Goal: Task Accomplishment & Management: Complete application form

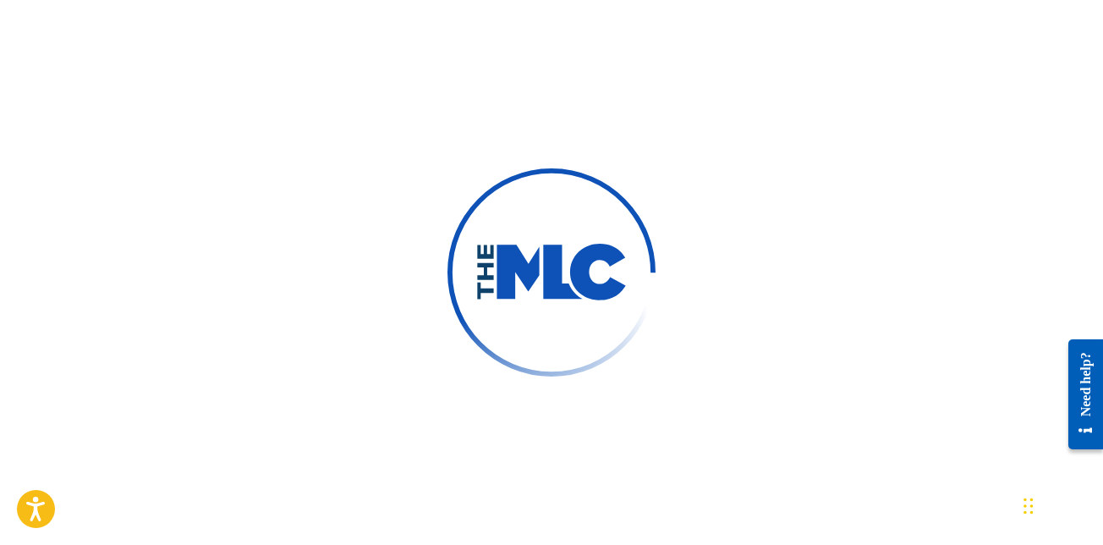
scroll to position [169, 0]
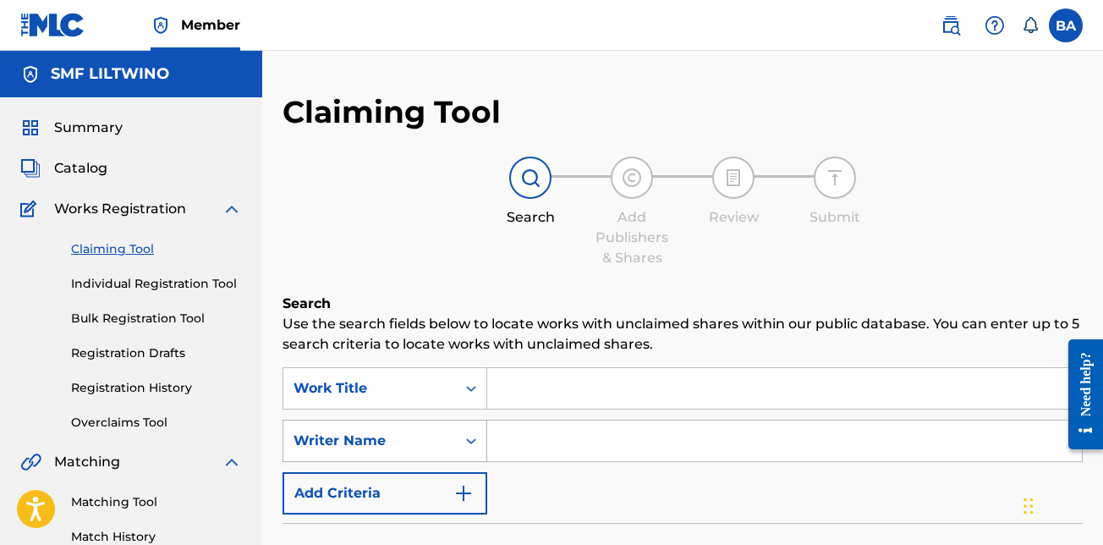
scroll to position [85, 0]
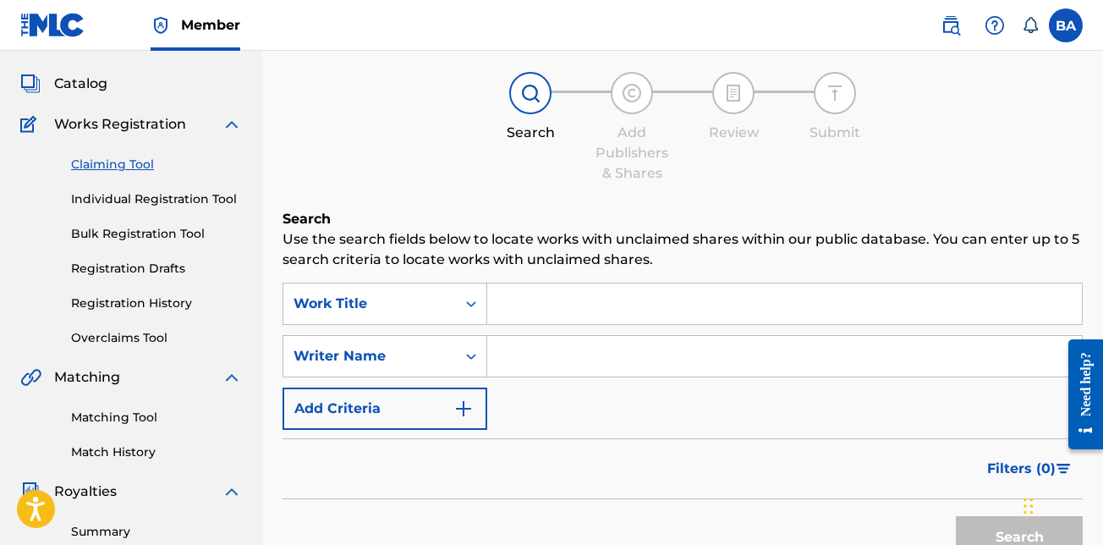
click at [517, 301] on input "Search Form" at bounding box center [784, 303] width 595 height 41
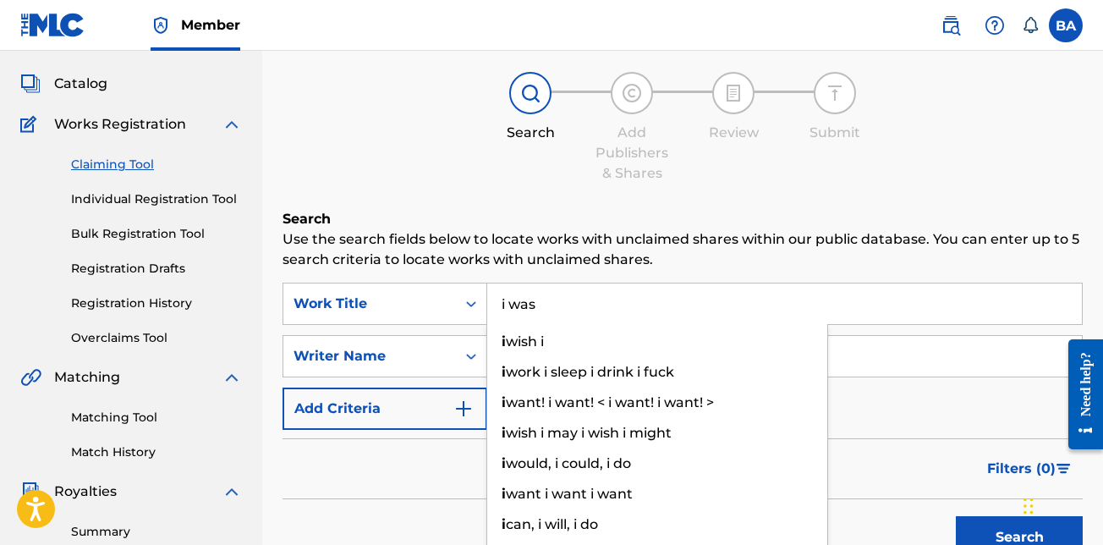
type input "i was"
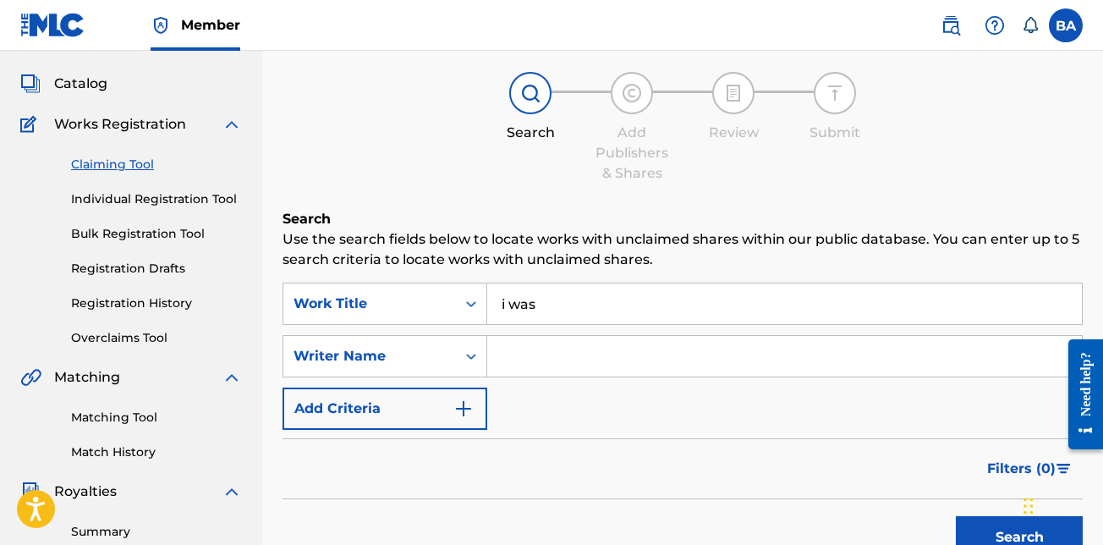
click at [486, 189] on div "Claiming Tool Search Add Publishers & Shares Review Submit Search Use the searc…" at bounding box center [683, 329] width 800 height 643
click at [513, 354] on input "Search Form" at bounding box center [784, 356] width 595 height 41
type input "Brandy L Anderson"
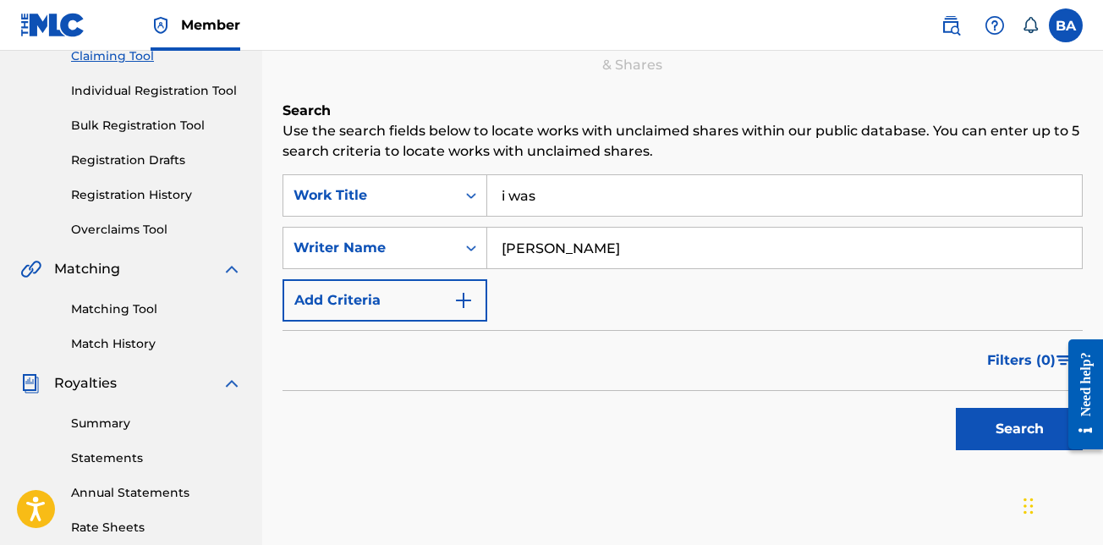
scroll to position [254, 0]
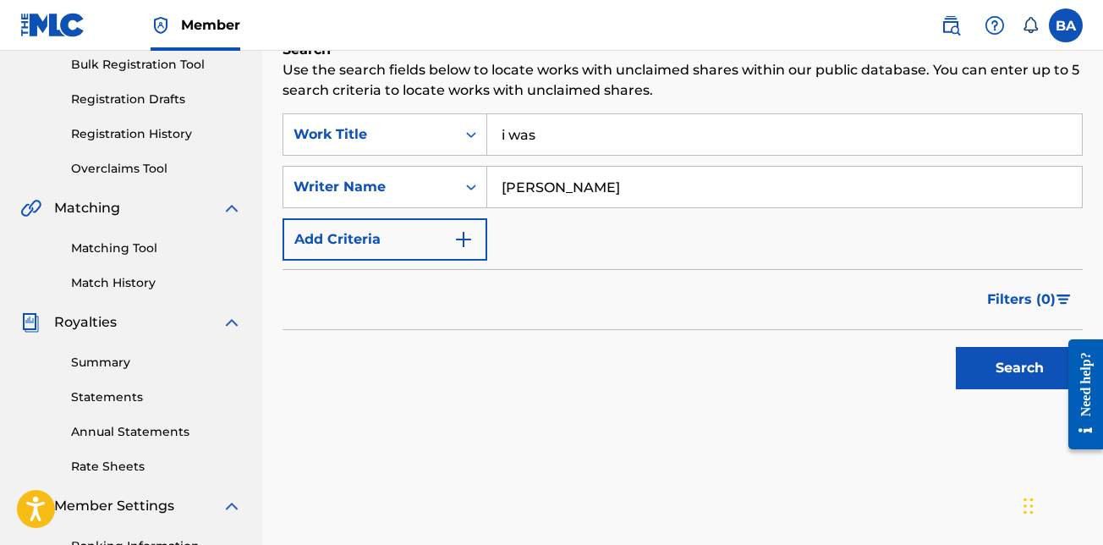
click at [414, 244] on button "Add Criteria" at bounding box center [385, 239] width 205 height 42
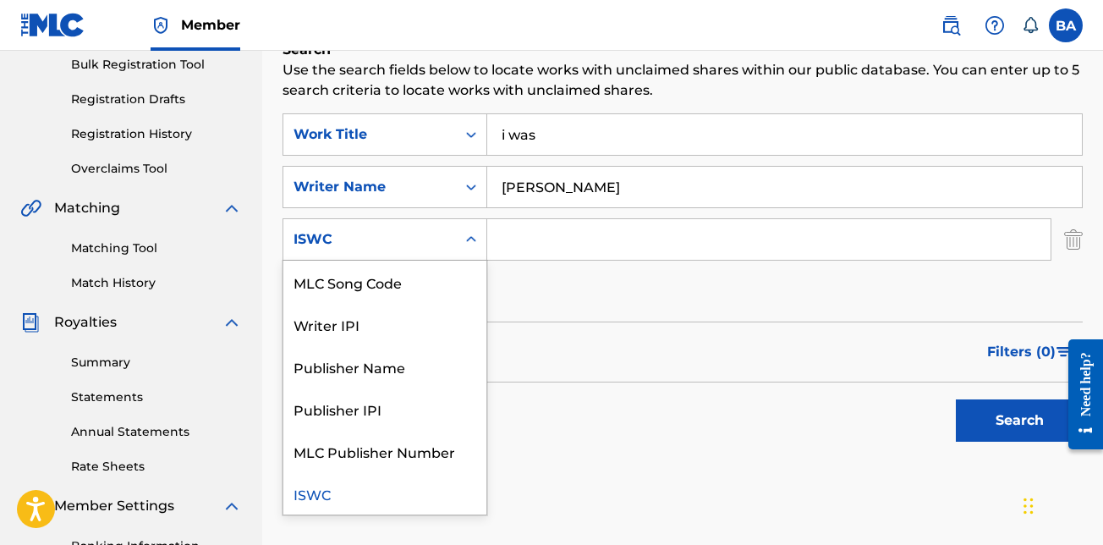
click at [470, 240] on icon "Search Form" at bounding box center [471, 239] width 17 height 17
click at [470, 237] on icon "Search Form" at bounding box center [471, 239] width 17 height 17
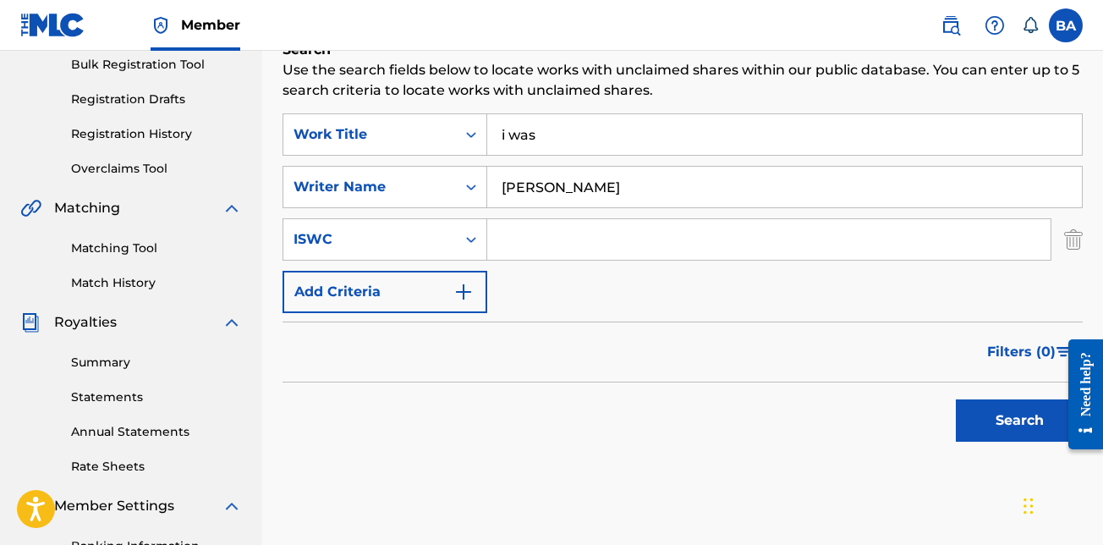
click at [334, 239] on div "ISWC" at bounding box center [370, 239] width 152 height 20
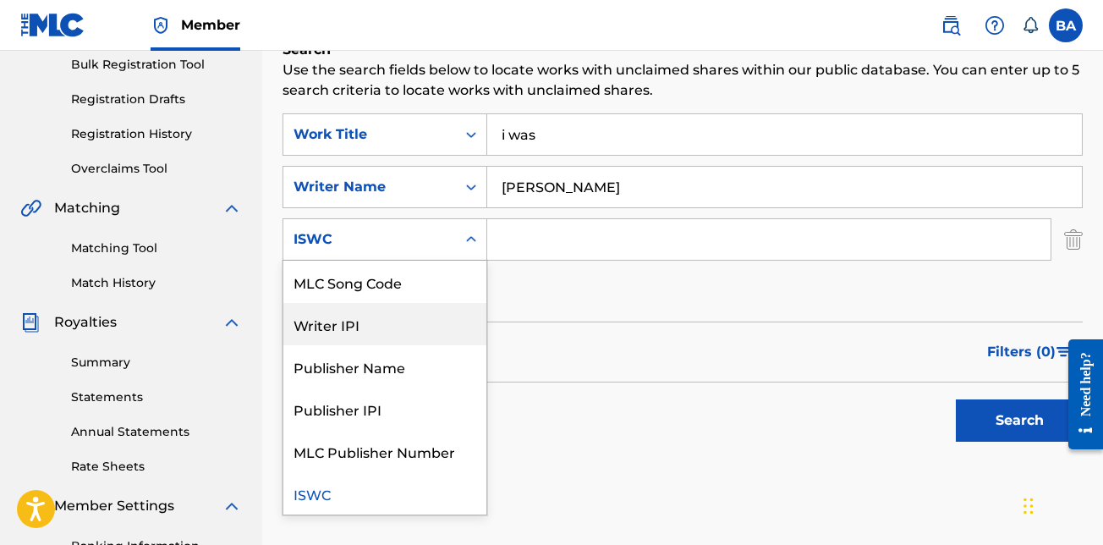
click at [346, 327] on div "Writer IPI" at bounding box center [384, 324] width 203 height 42
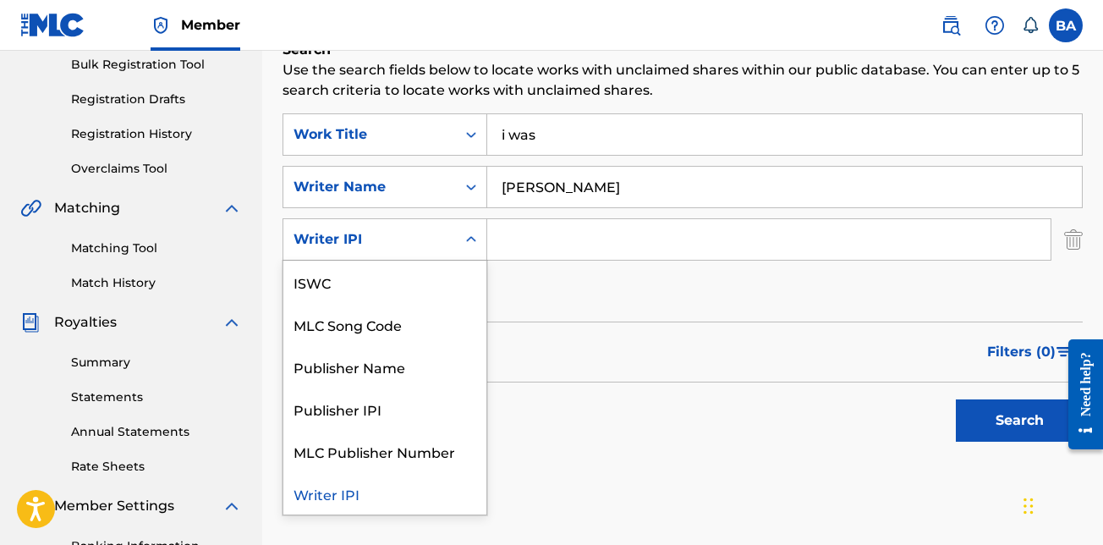
click at [465, 237] on icon "Search Form" at bounding box center [471, 239] width 17 height 17
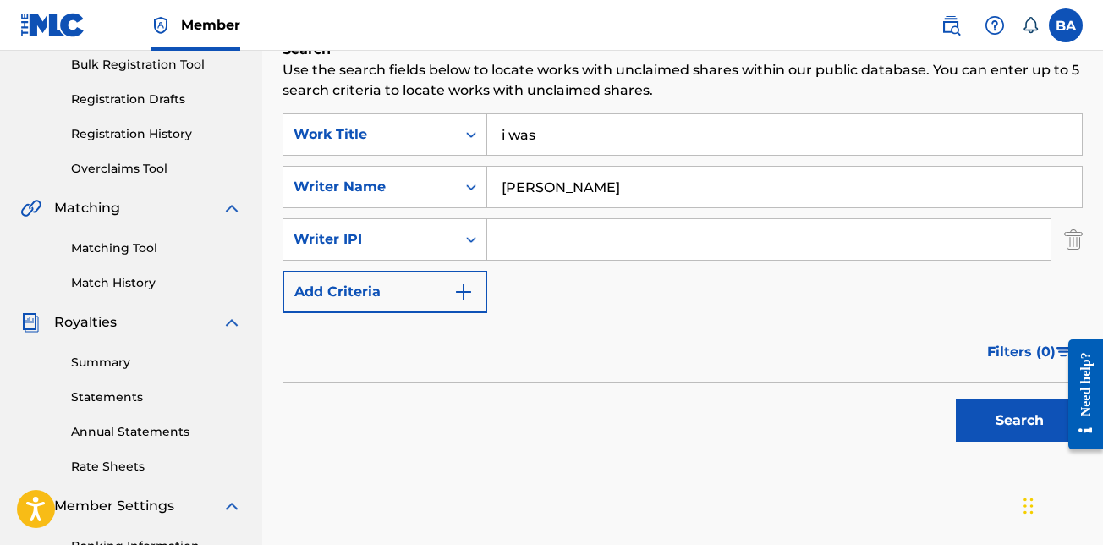
click at [494, 244] on input "Search Form" at bounding box center [768, 239] width 563 height 41
click at [1014, 426] on button "Search" at bounding box center [1019, 420] width 127 height 42
click at [420, 126] on div "Work Title" at bounding box center [370, 134] width 152 height 20
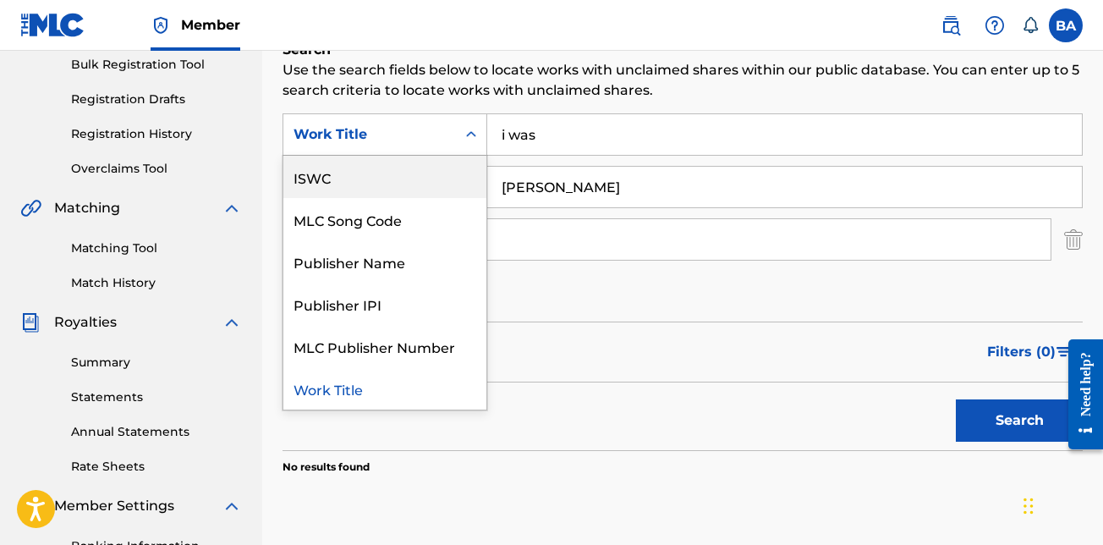
drag, startPoint x: 376, startPoint y: 179, endPoint x: 410, endPoint y: 101, distance: 86.0
click at [410, 101] on div "Search Use the search fields below to locate works with unclaimed shares within…" at bounding box center [683, 299] width 800 height 519
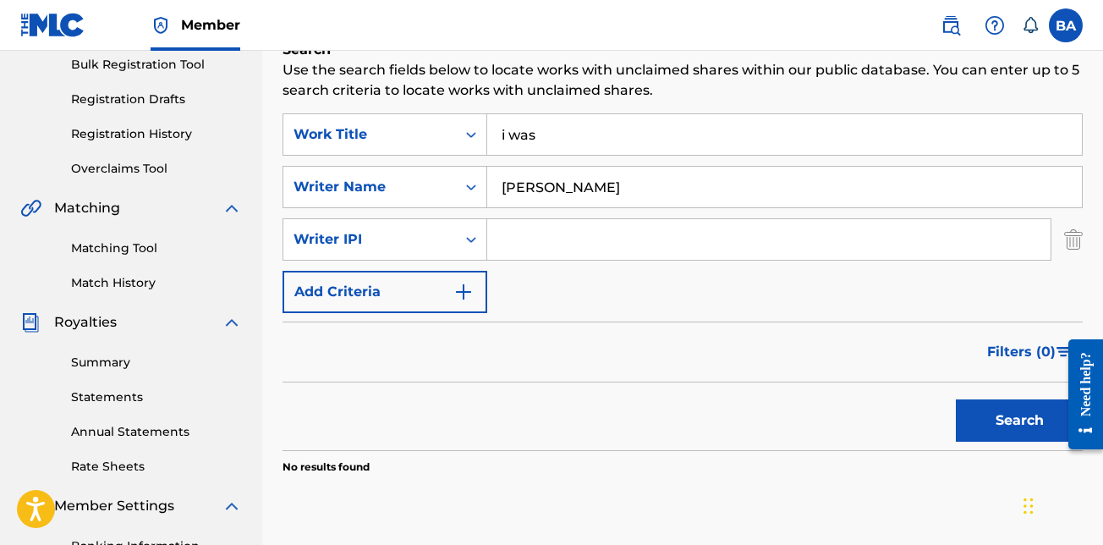
click at [773, 101] on div "Search Use the search fields below to locate works with unclaimed shares within…" at bounding box center [683, 299] width 800 height 519
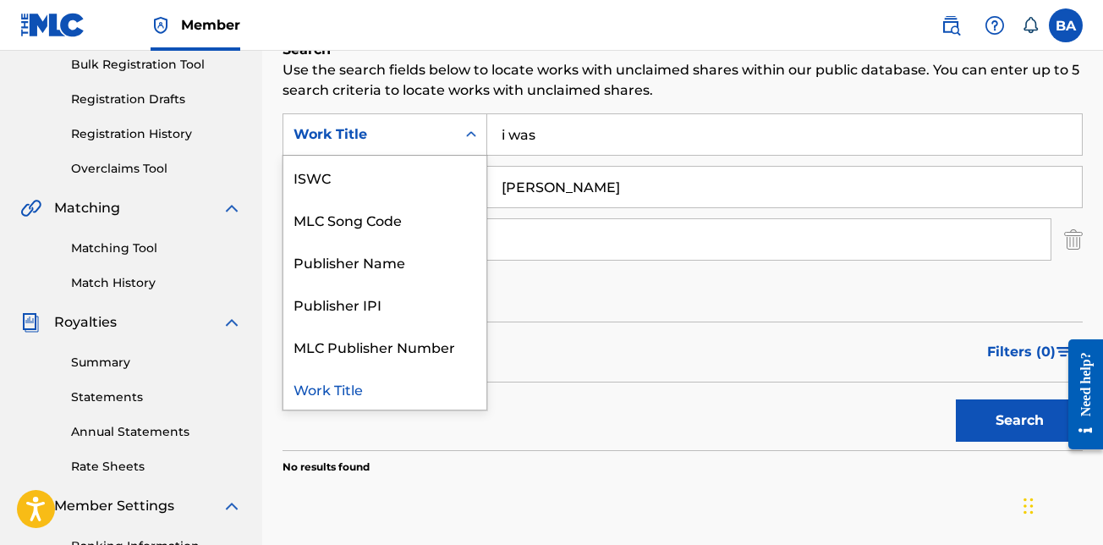
click at [468, 127] on div "Search Form" at bounding box center [471, 134] width 30 height 30
click at [347, 384] on div "Work Title" at bounding box center [384, 388] width 203 height 42
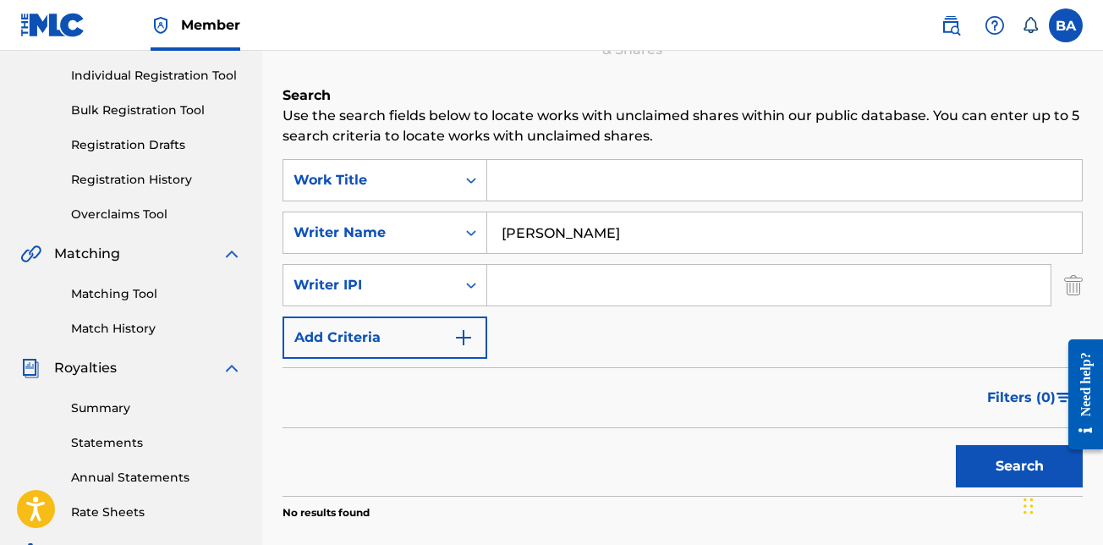
scroll to position [169, 0]
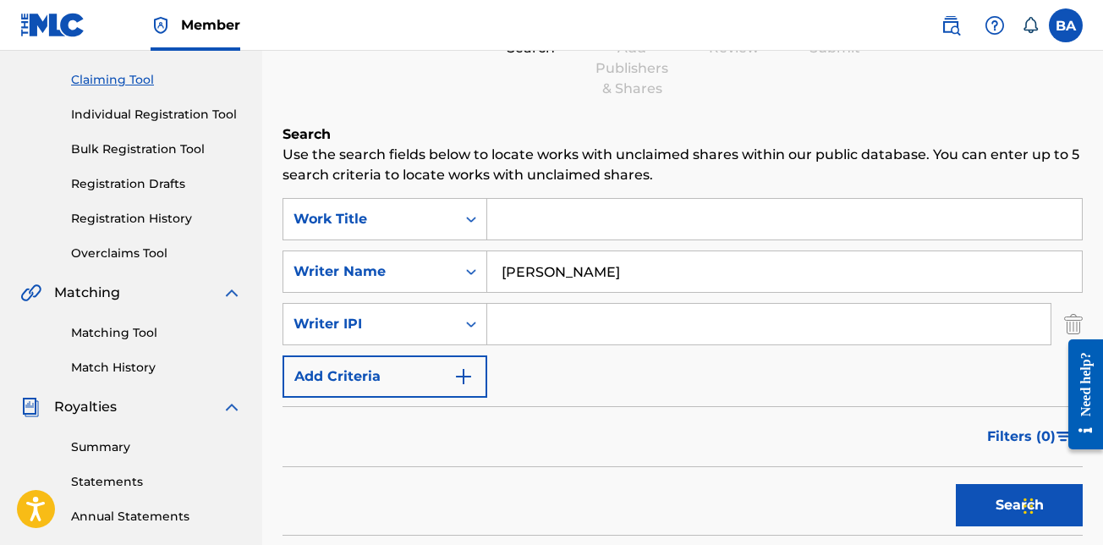
click at [142, 116] on link "Individual Registration Tool" at bounding box center [156, 115] width 171 height 18
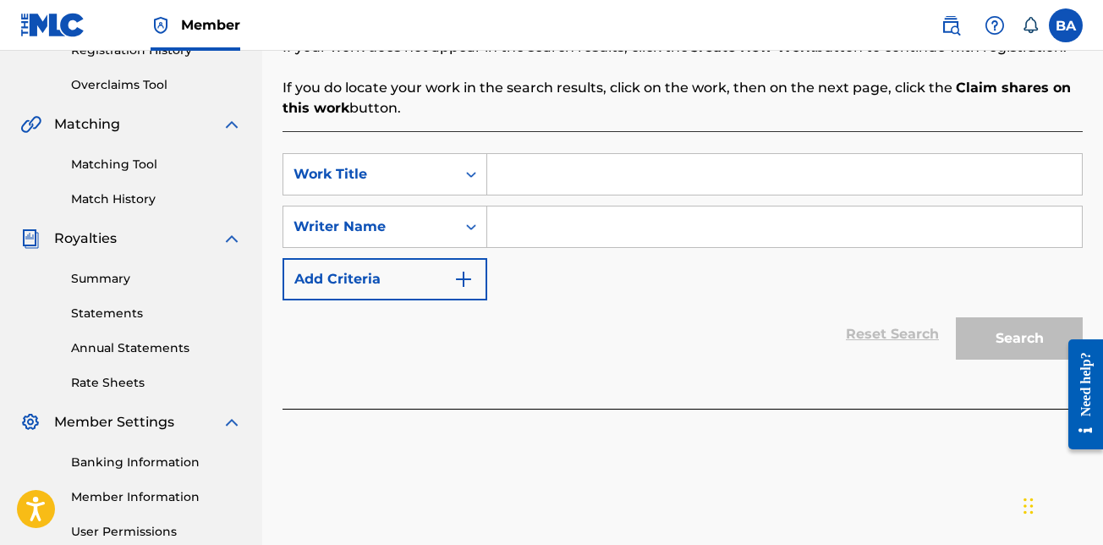
scroll to position [338, 0]
click at [507, 170] on input "Search Form" at bounding box center [784, 173] width 595 height 41
type input "m"
type input "Me vs Me"
click at [500, 222] on input "Search Form" at bounding box center [784, 226] width 595 height 41
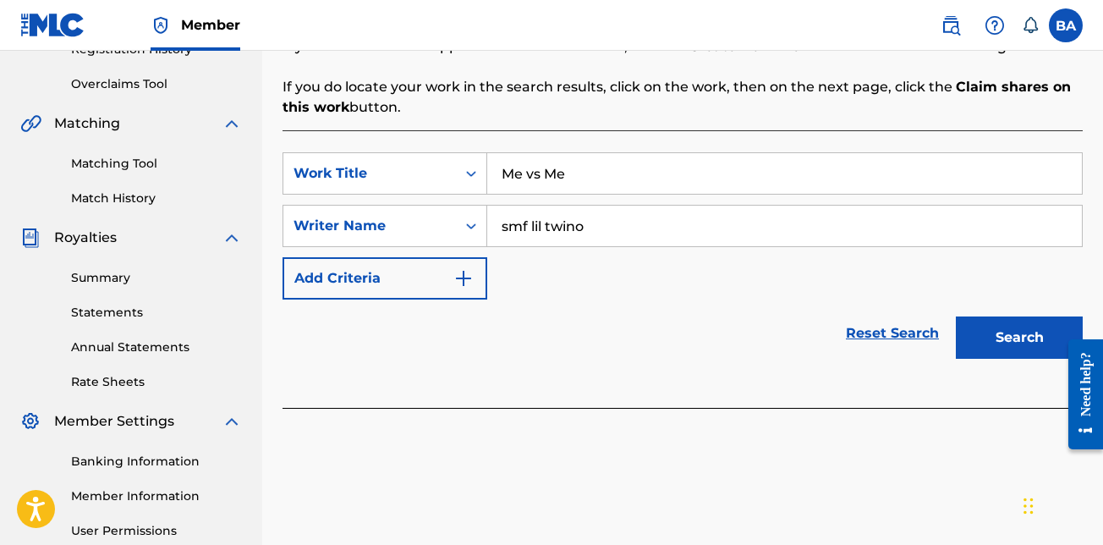
click at [956, 316] on button "Search" at bounding box center [1019, 337] width 127 height 42
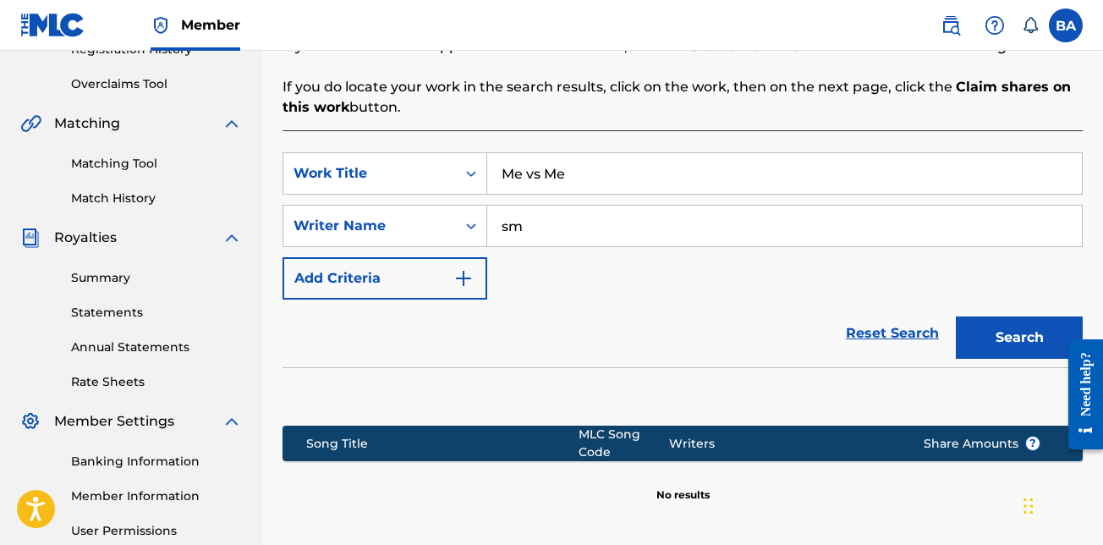
type input "s"
type input "b"
type input "Brandy Anderson"
click at [983, 332] on button "Search" at bounding box center [1019, 337] width 127 height 42
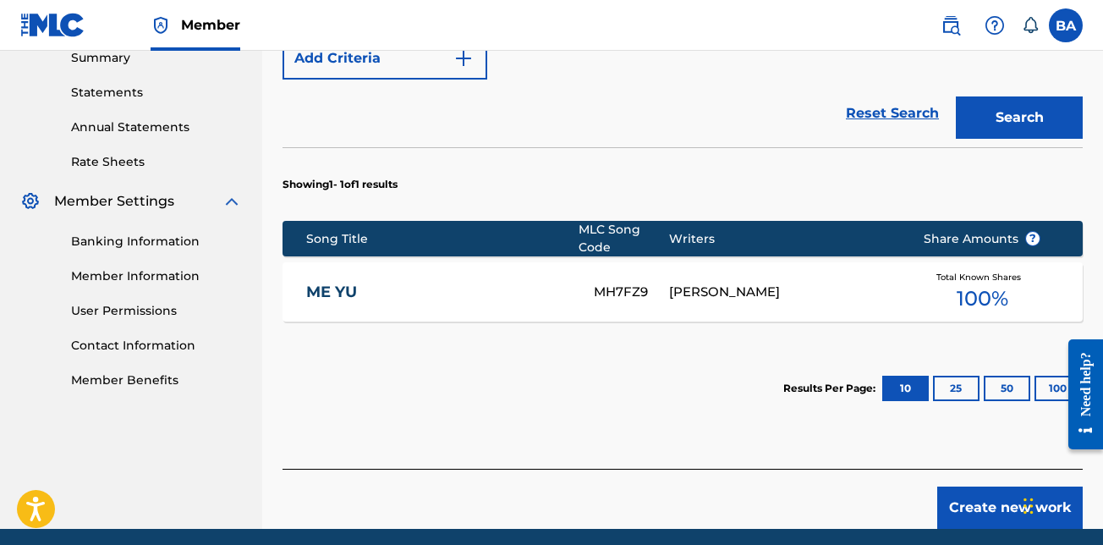
scroll to position [539, 0]
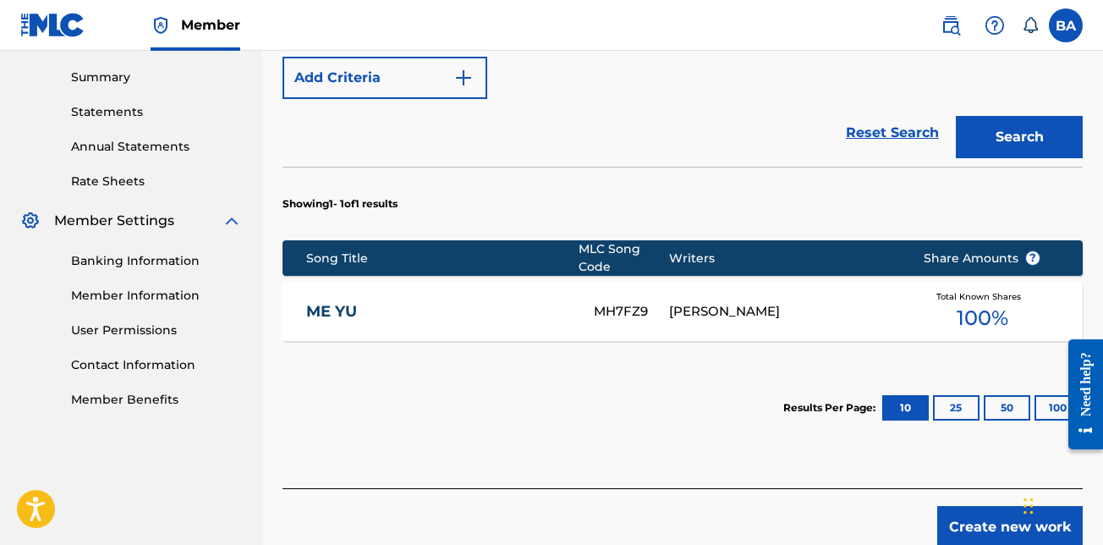
click at [968, 417] on button "25" at bounding box center [956, 407] width 47 height 25
click at [1007, 404] on button "50" at bounding box center [1007, 407] width 47 height 25
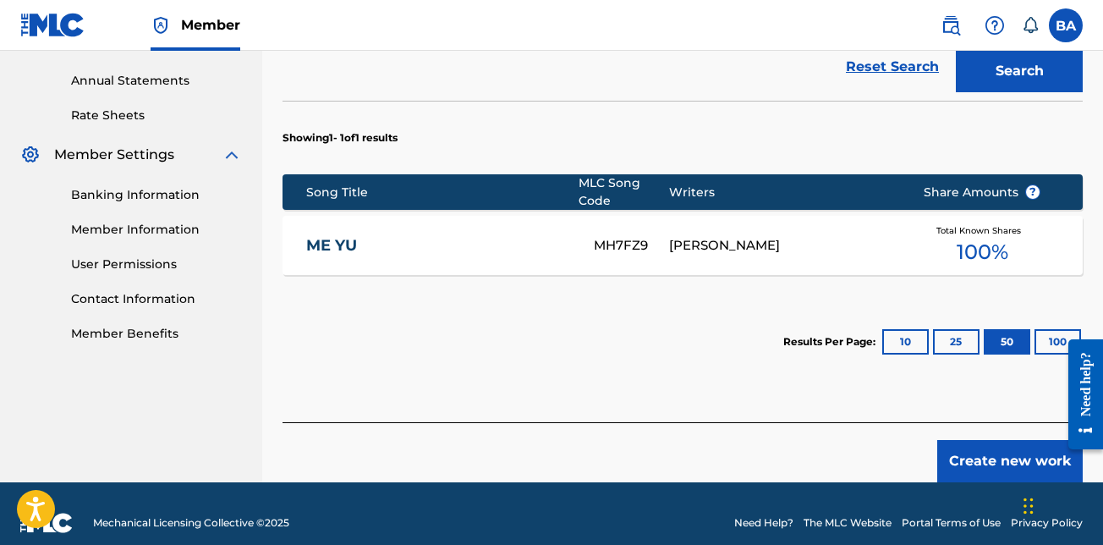
scroll to position [623, 0]
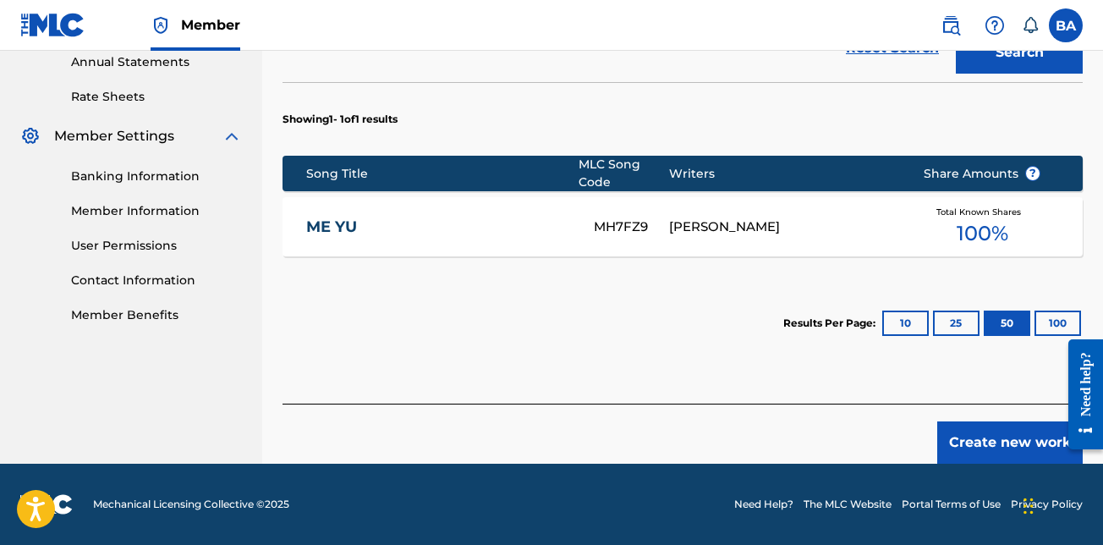
click at [1040, 329] on button "100" at bounding box center [1057, 322] width 47 height 25
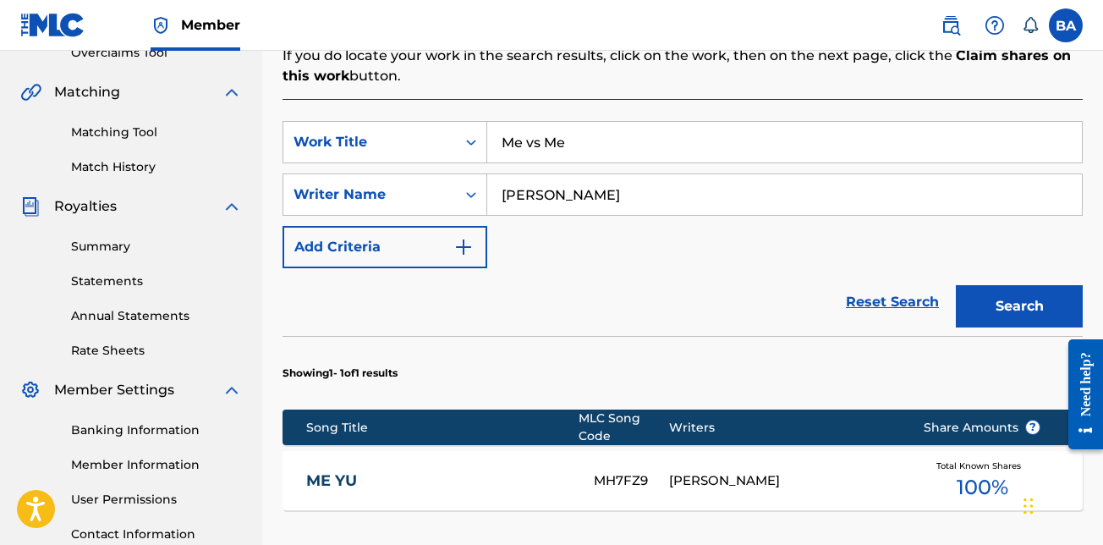
scroll to position [285, 0]
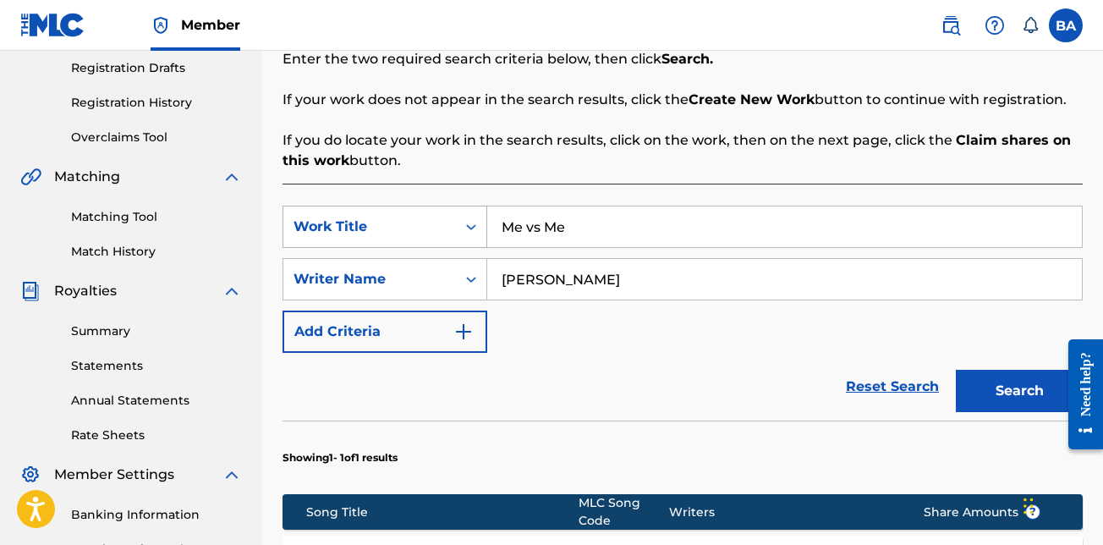
drag, startPoint x: 596, startPoint y: 221, endPoint x: 439, endPoint y: 233, distance: 157.8
click at [439, 233] on div "SearchWithCriteriae01371b0-b482-4075-a542-c3e8b2907219 Work Title Me vs Me" at bounding box center [683, 227] width 800 height 42
click at [956, 370] on button "Search" at bounding box center [1019, 391] width 127 height 42
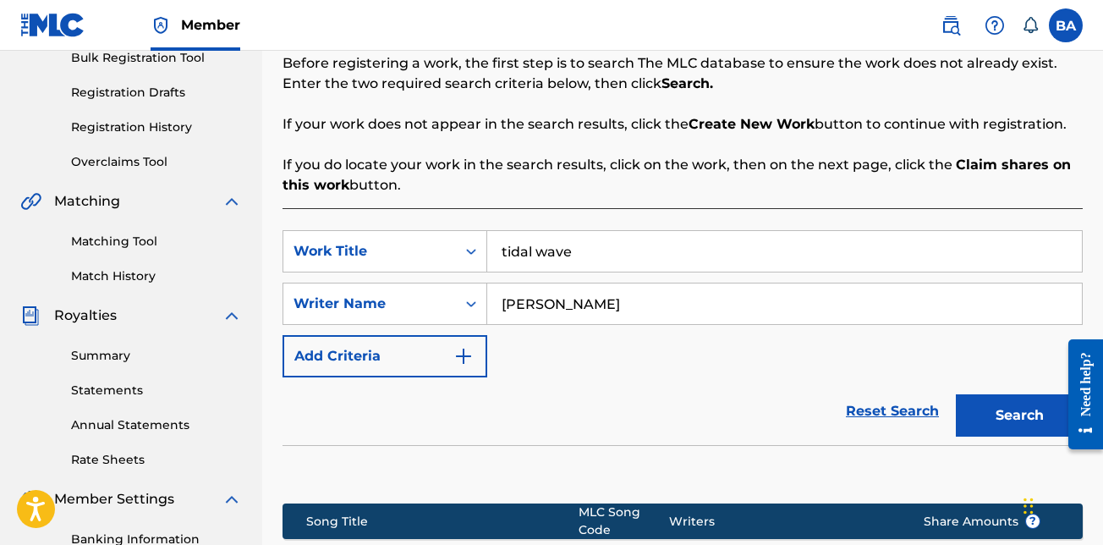
scroll to position [251, 0]
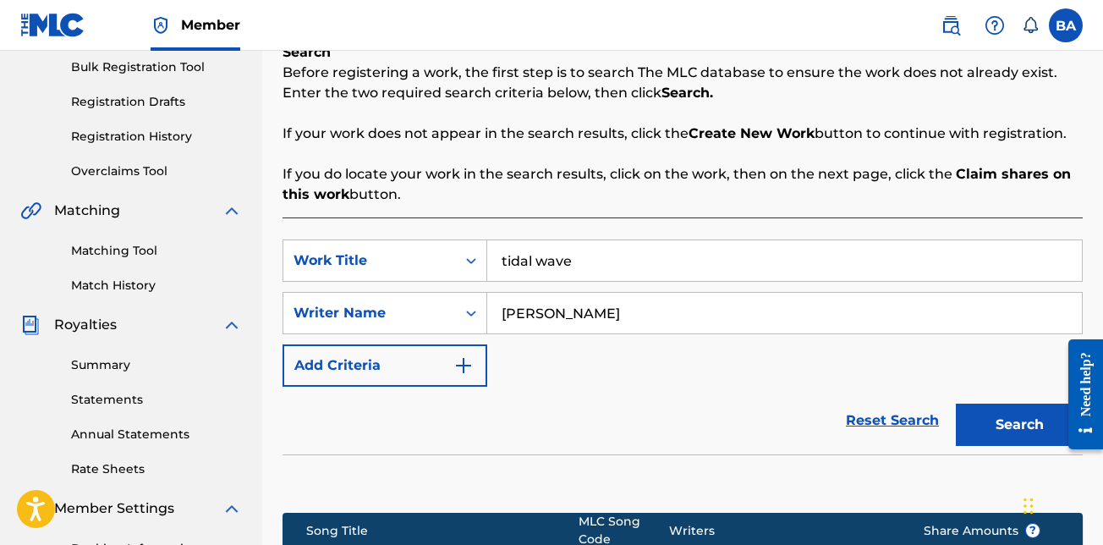
click at [603, 268] on input "tidal wave" at bounding box center [784, 260] width 595 height 41
click at [497, 259] on input "tidal wave" at bounding box center [784, 260] width 595 height 41
type input "smf lil twino tidal wave"
click at [1023, 430] on button "Search" at bounding box center [1019, 424] width 127 height 42
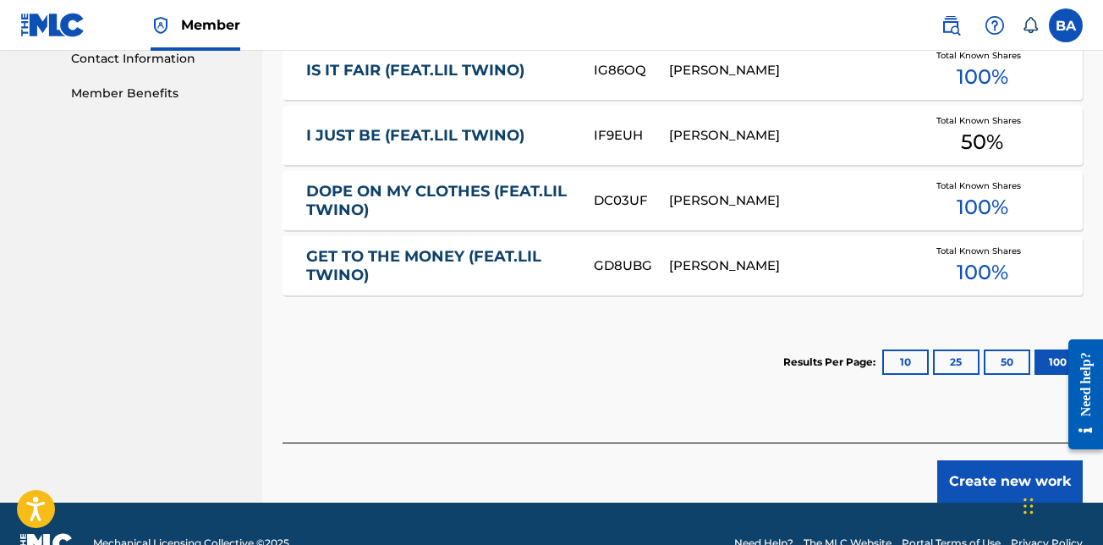
scroll to position [884, 0]
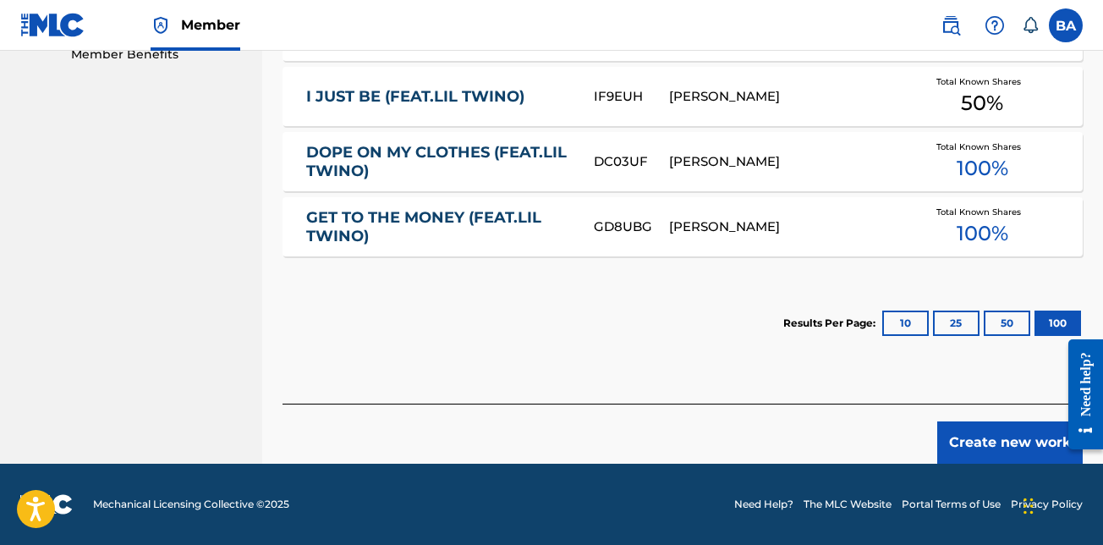
click at [886, 325] on button "10" at bounding box center [905, 322] width 47 height 25
click at [973, 443] on button "Create new work" at bounding box center [1009, 442] width 145 height 42
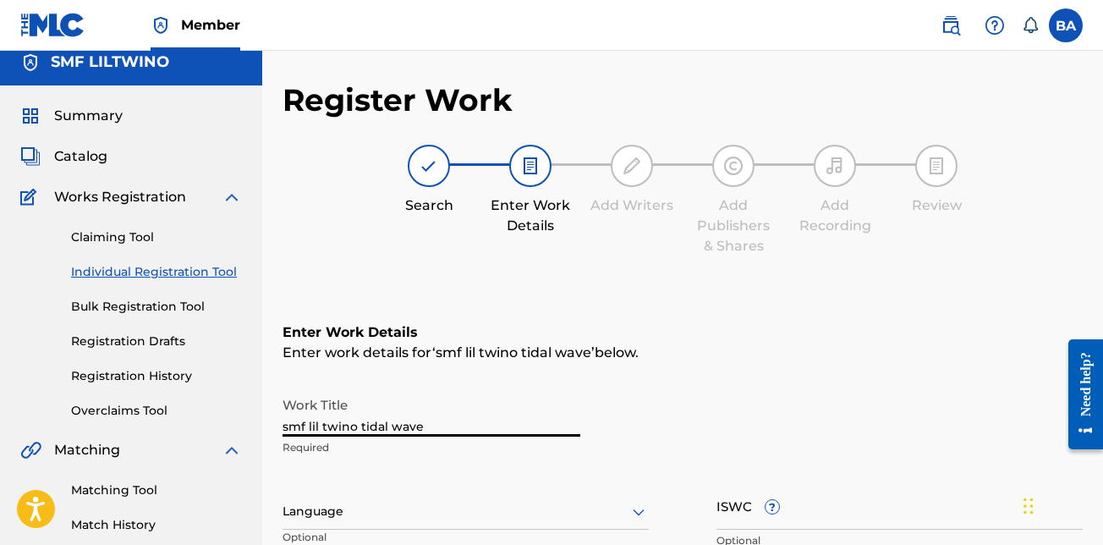
scroll to position [0, 0]
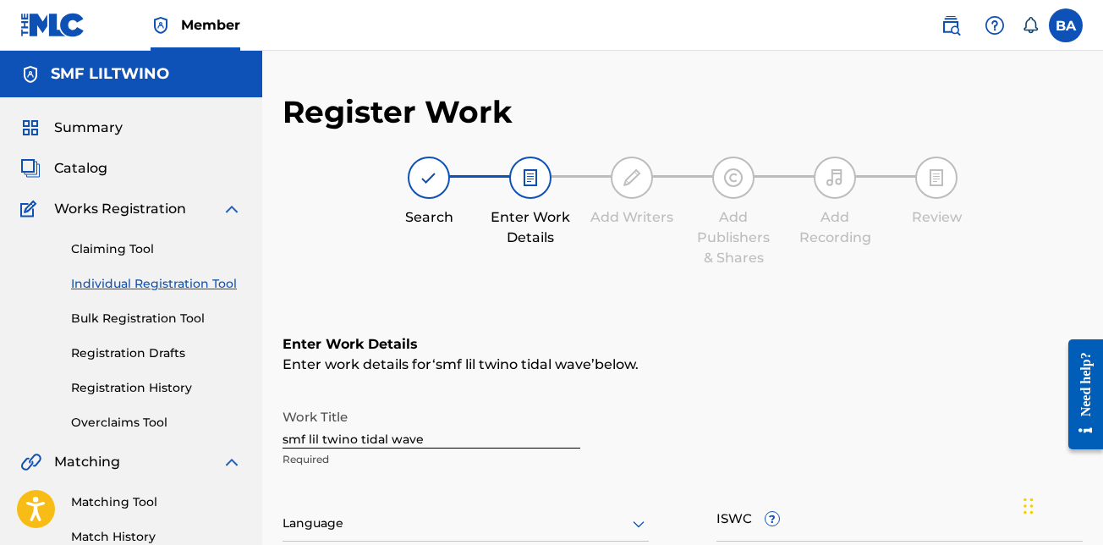
click at [149, 386] on link "Registration History" at bounding box center [156, 388] width 171 height 18
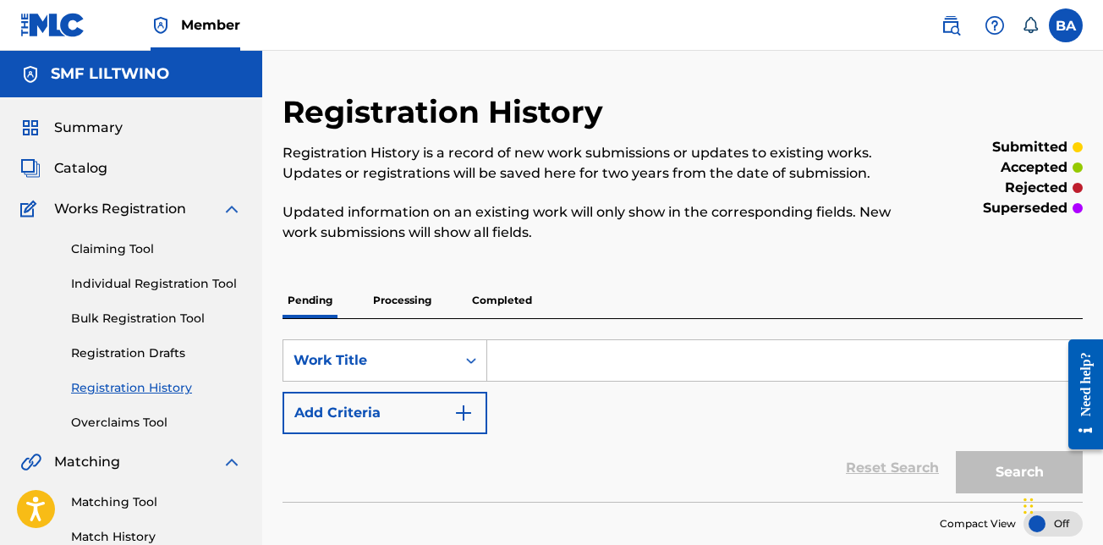
click at [142, 277] on link "Individual Registration Tool" at bounding box center [156, 284] width 171 height 18
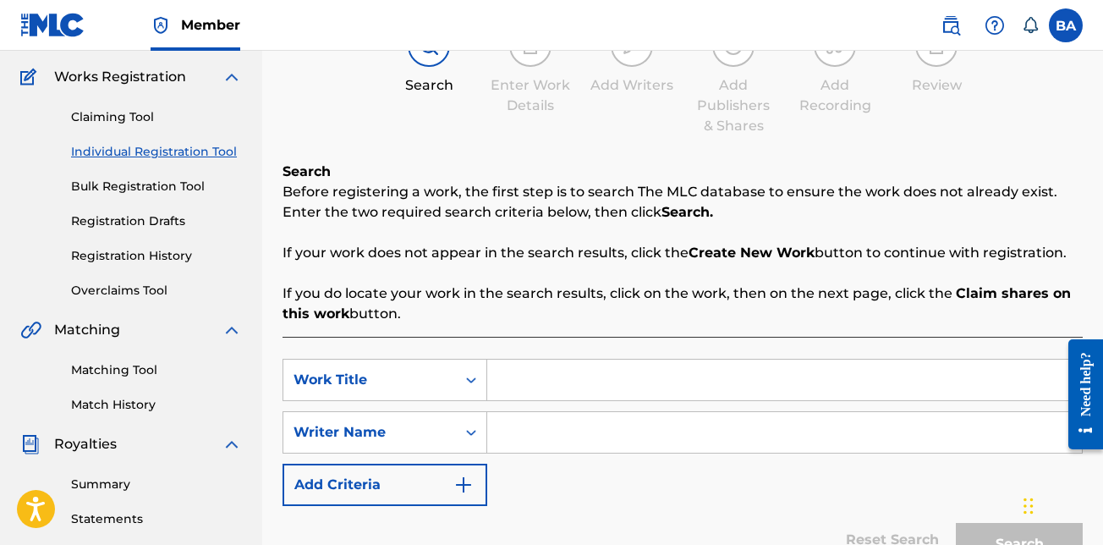
scroll to position [169, 0]
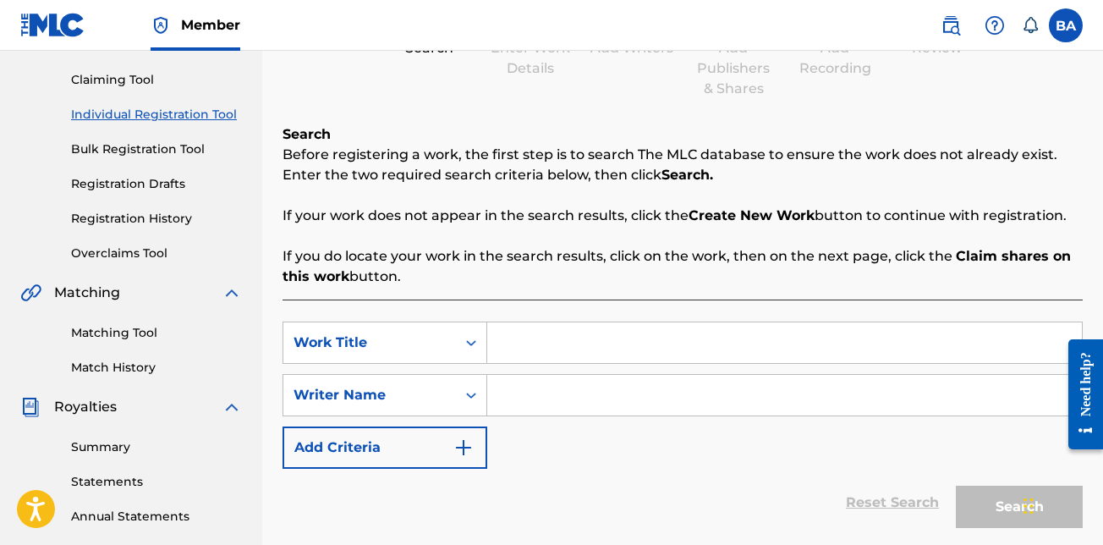
click at [562, 351] on input "Search Form" at bounding box center [784, 342] width 595 height 41
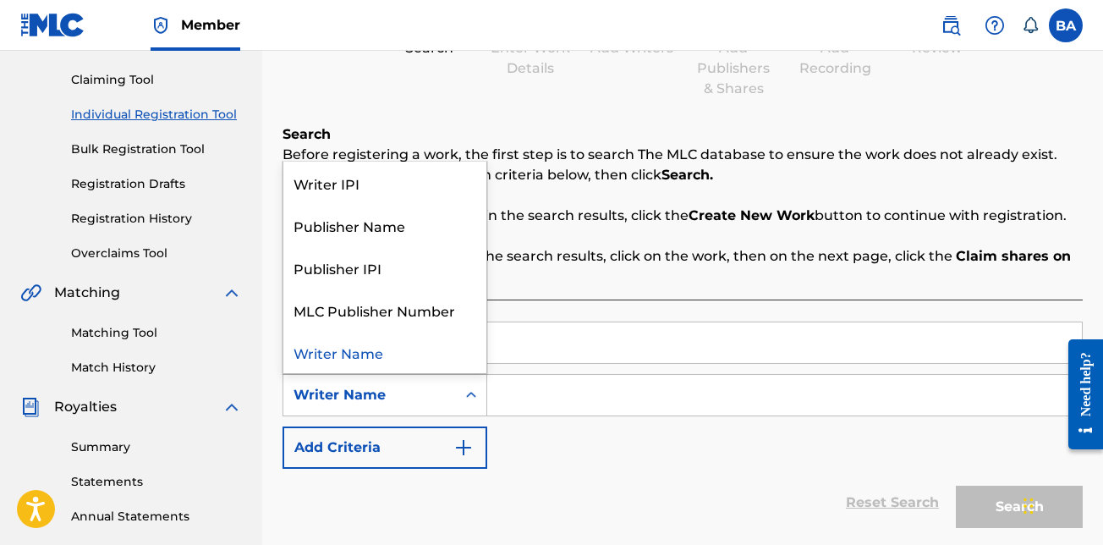
click at [475, 395] on icon "Search Form" at bounding box center [471, 395] width 10 height 6
click at [473, 395] on icon "Search Form" at bounding box center [471, 395] width 10 height 6
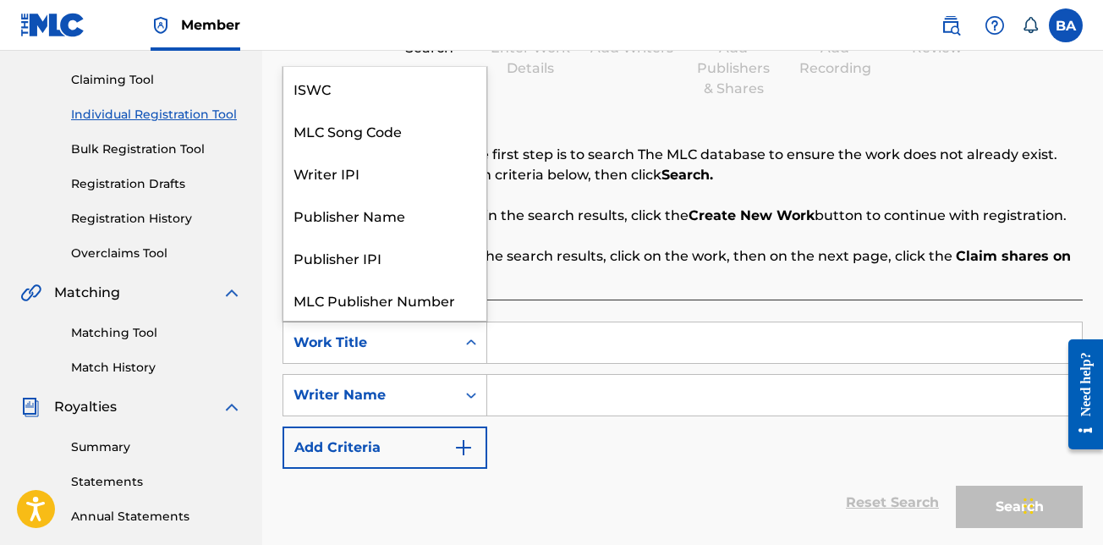
click at [470, 338] on icon "Search Form" at bounding box center [471, 342] width 17 height 17
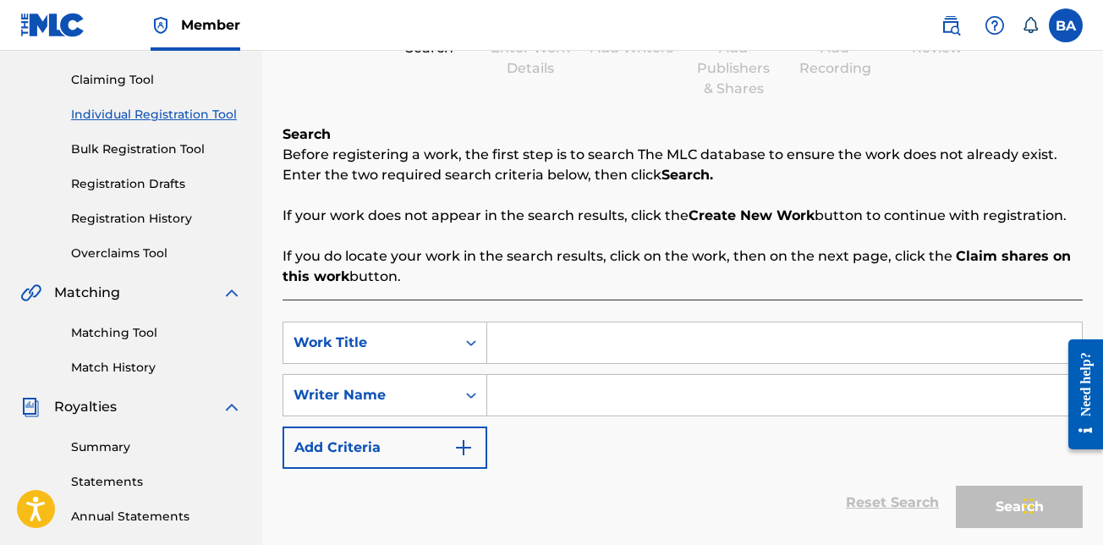
click at [466, 341] on icon "Search Form" at bounding box center [471, 342] width 17 height 17
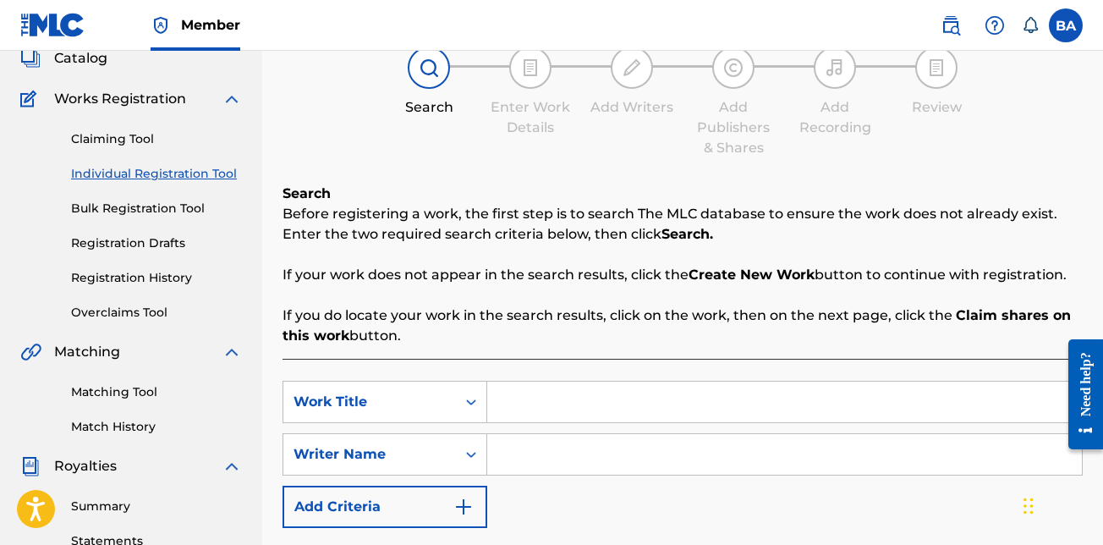
scroll to position [254, 0]
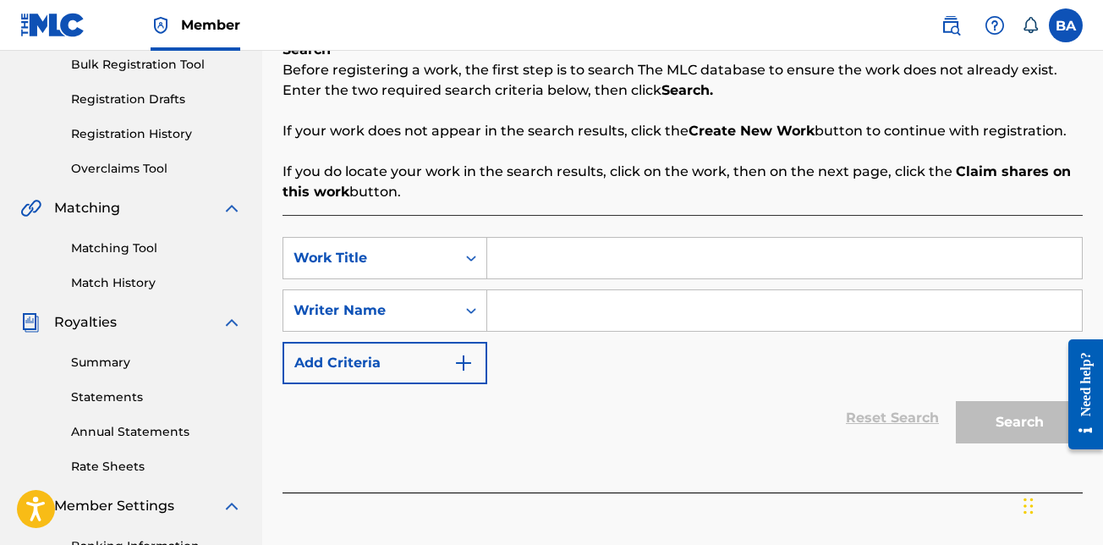
click at [519, 251] on input "Search Form" at bounding box center [784, 258] width 595 height 41
type input "i was"
click at [749, 302] on input "Search Form" at bounding box center [784, 310] width 595 height 41
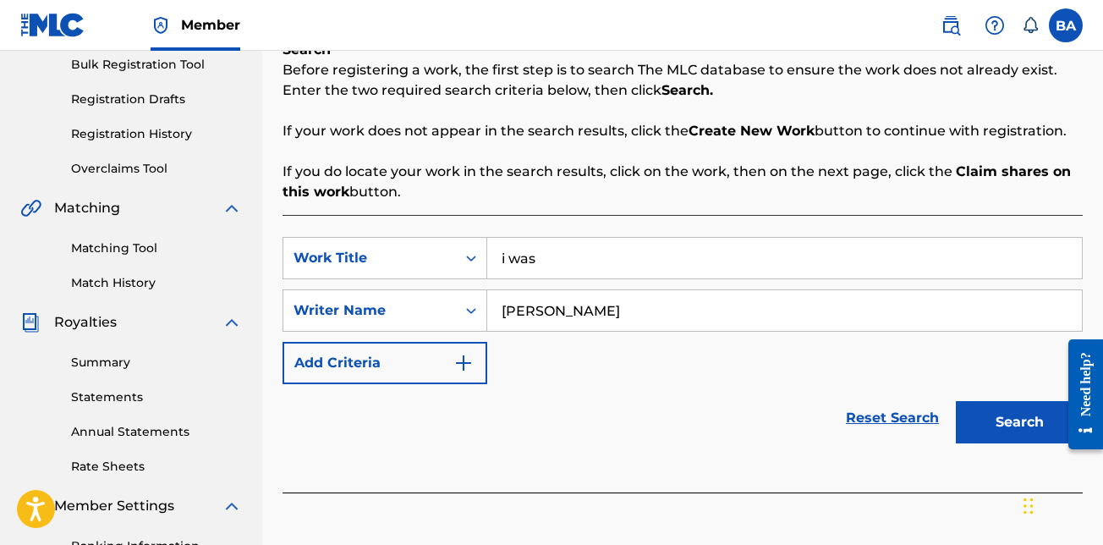
type input "brandy anderson"
click at [956, 401] on button "Search" at bounding box center [1019, 422] width 127 height 42
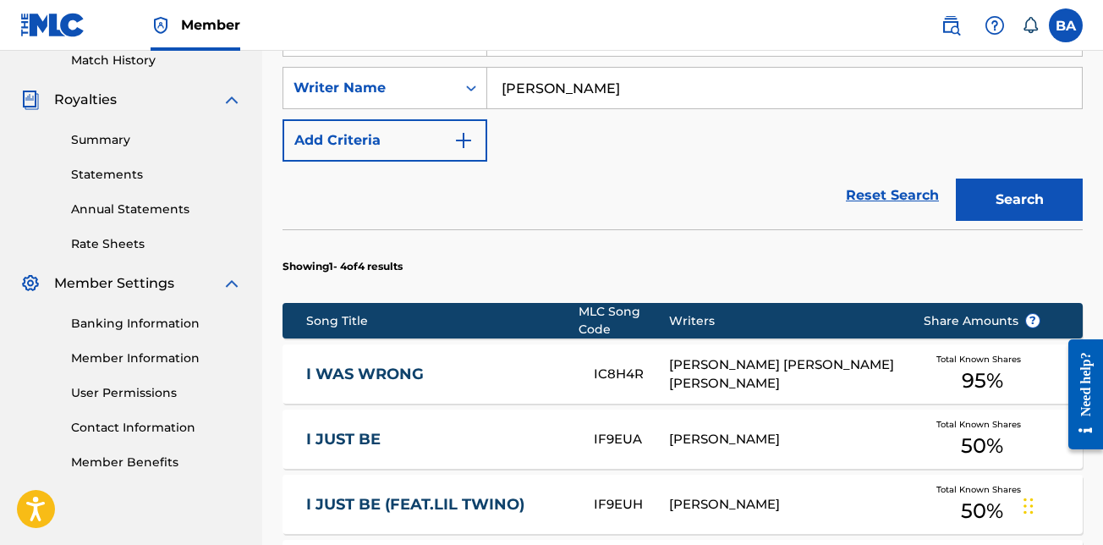
scroll to position [677, 0]
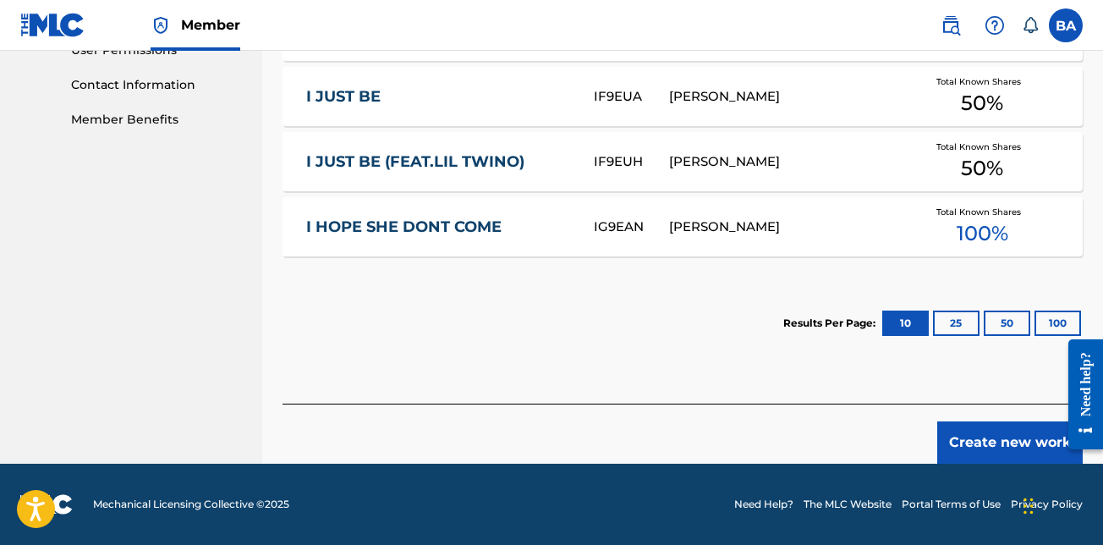
click at [961, 443] on button "Create new work" at bounding box center [1009, 442] width 145 height 42
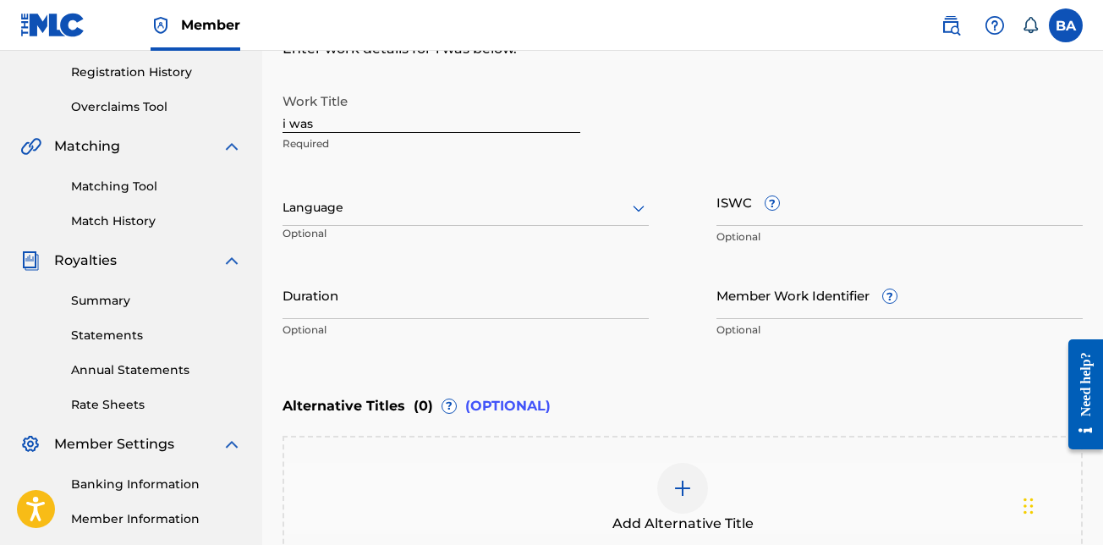
scroll to position [261, 0]
